Goal: Check status: Check status

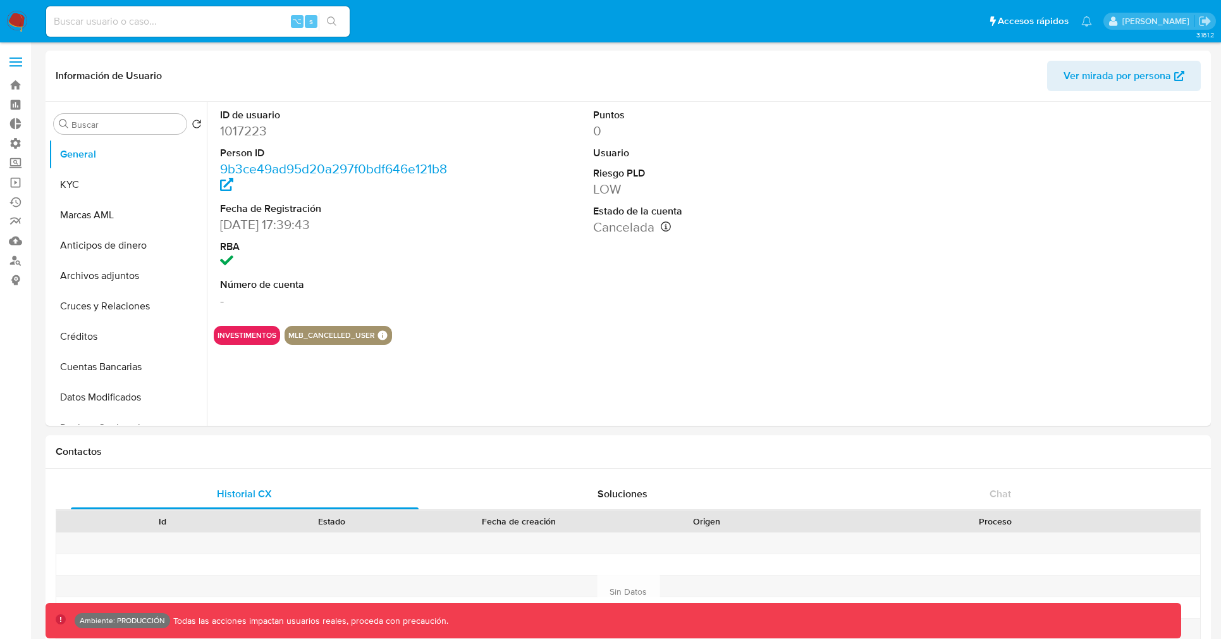
select select "10"
click at [214, 2] on nav "Pausado Ver notificaciones ⌥ s Accesos rápidos Presiona las siguientes teclas p…" at bounding box center [610, 21] width 1221 height 42
click at [204, 25] on input at bounding box center [198, 21] width 304 height 16
paste input "1865047206"
type input "1865047206"
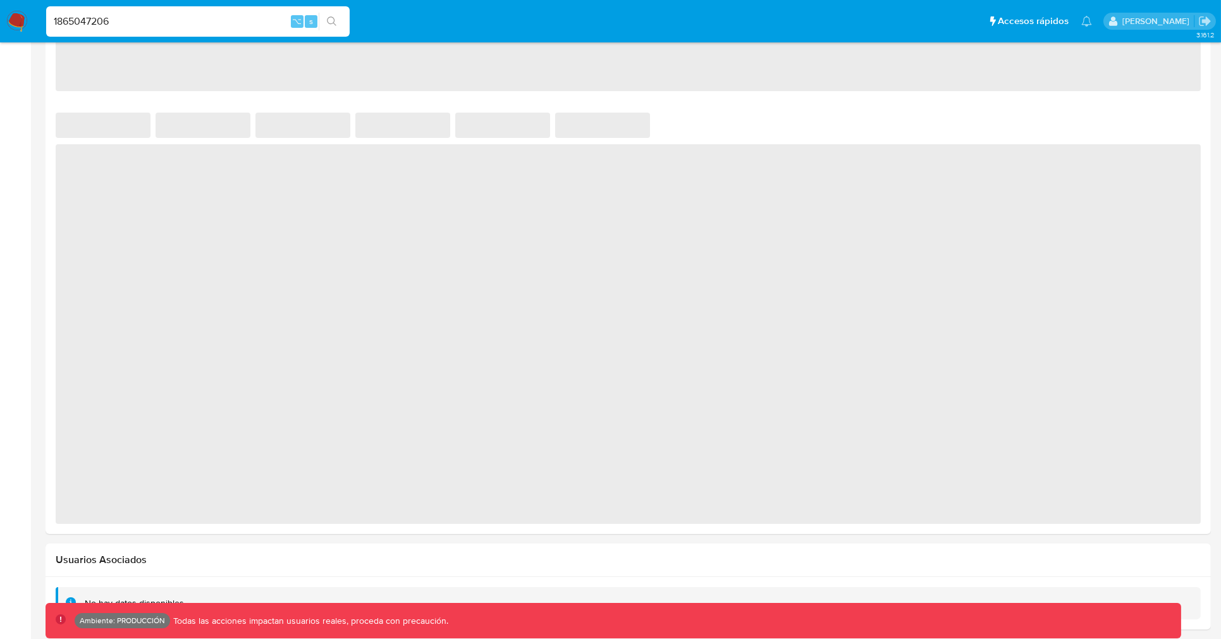
select select "10"
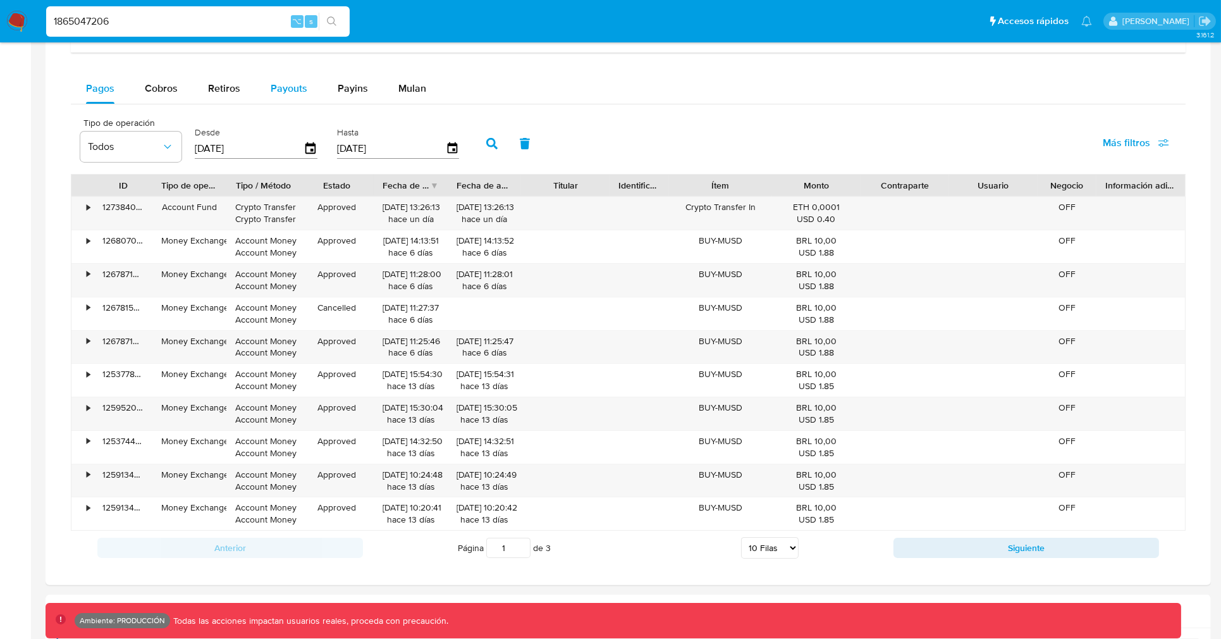
click at [273, 94] on span "Payouts" at bounding box center [289, 88] width 37 height 15
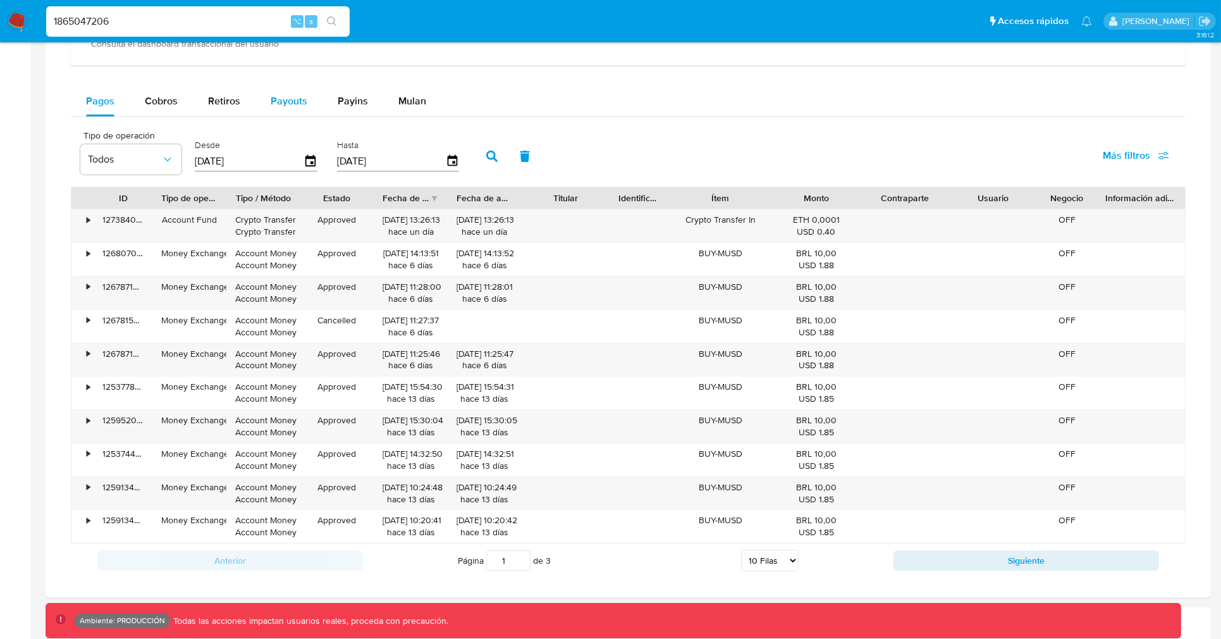
select select "10"
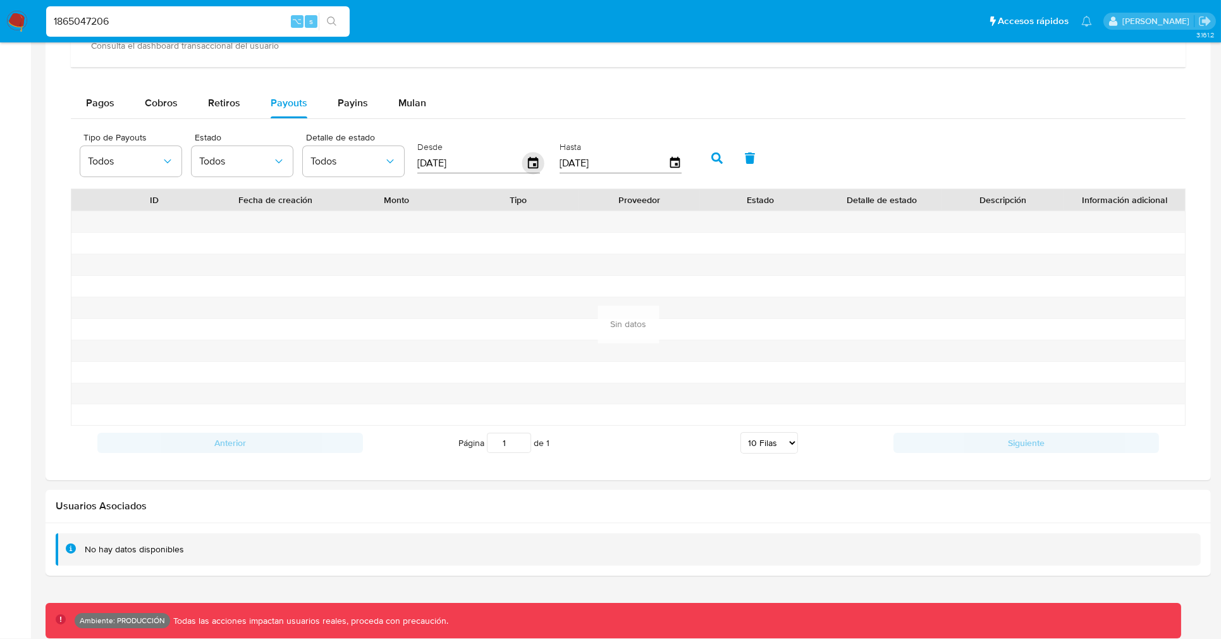
click at [531, 159] on icon "button" at bounding box center [533, 162] width 10 height 11
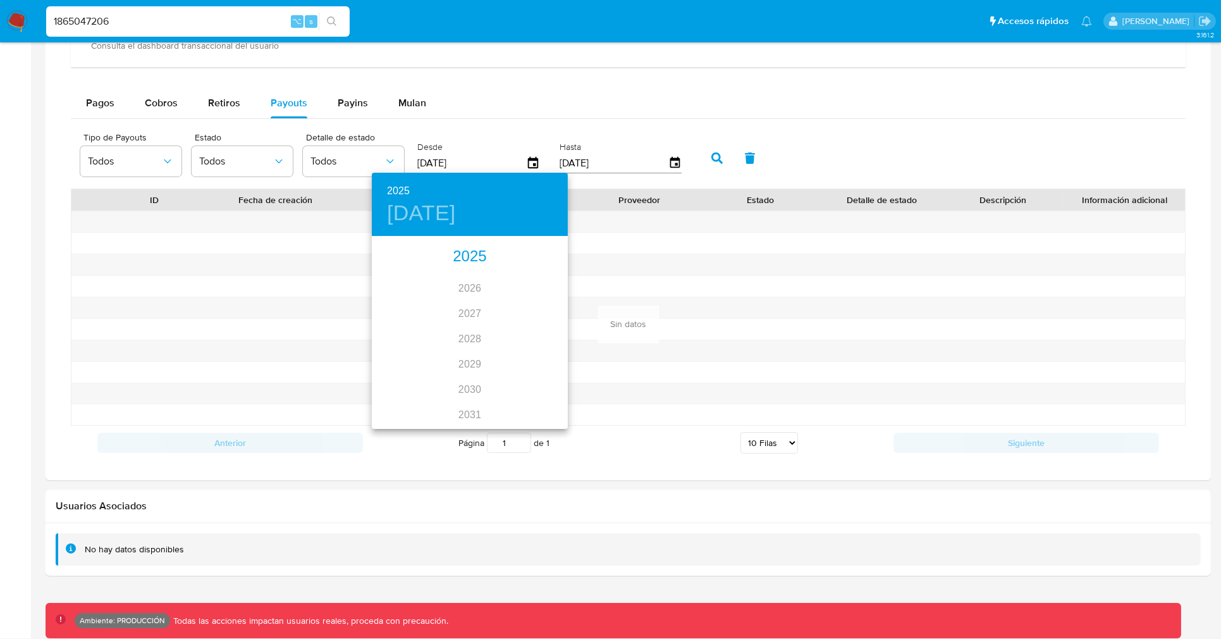
click at [475, 255] on div "2025" at bounding box center [470, 256] width 196 height 25
click at [525, 261] on div "mar." at bounding box center [535, 261] width 65 height 47
click at [414, 390] on p "25" at bounding box center [419, 394] width 10 height 13
type input "[DATE]"
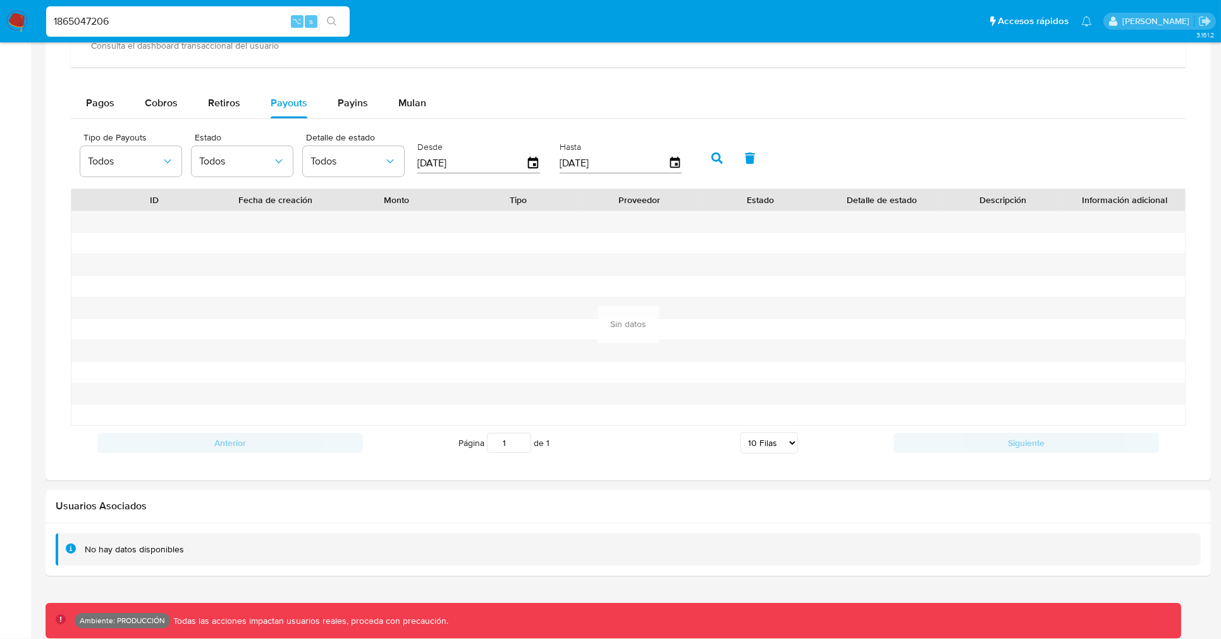
click at [713, 156] on icon "button" at bounding box center [716, 157] width 11 height 11
